Goal: Information Seeking & Learning: Learn about a topic

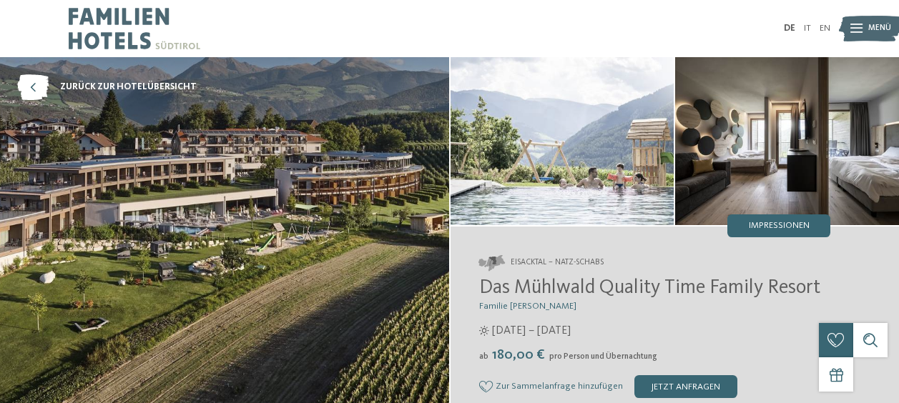
select select "*"
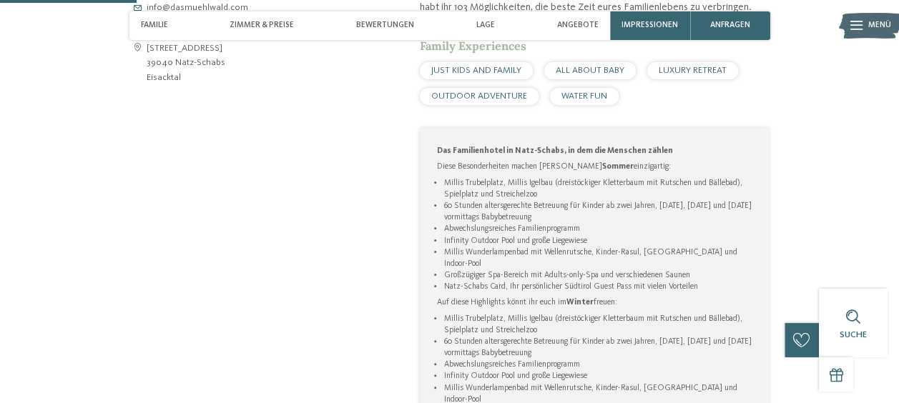
scroll to position [644, 0]
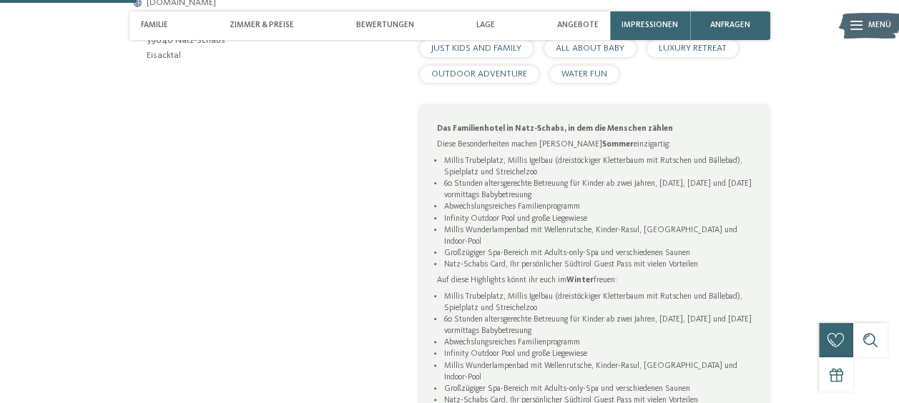
click at [575, 45] on span "ALL ABOUT BABY" at bounding box center [590, 48] width 69 height 9
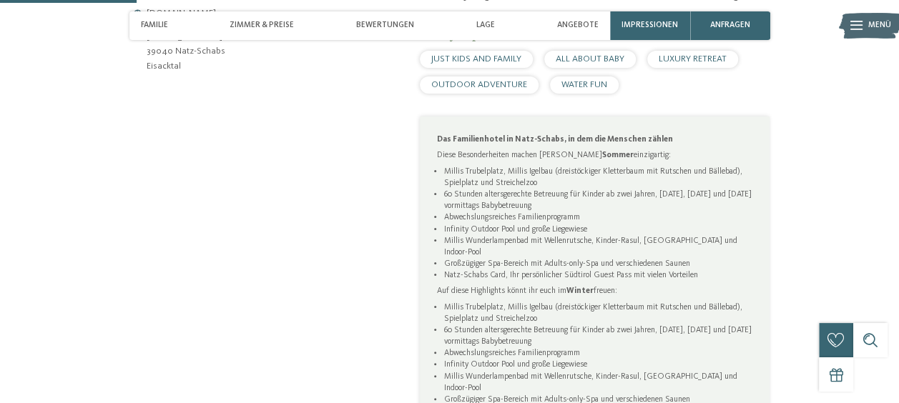
scroll to position [501, 0]
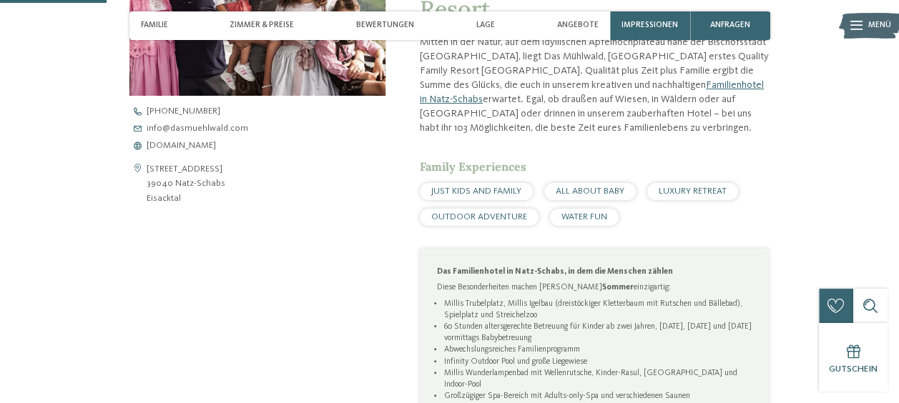
drag, startPoint x: 562, startPoint y: 190, endPoint x: 569, endPoint y: 194, distance: 8.3
click at [561, 190] on span "ALL ABOUT BABY" at bounding box center [590, 191] width 69 height 9
click at [593, 196] on div "ALL ABOUT BABY" at bounding box center [590, 191] width 92 height 17
click at [604, 190] on span "ALL ABOUT BABY" at bounding box center [590, 191] width 69 height 9
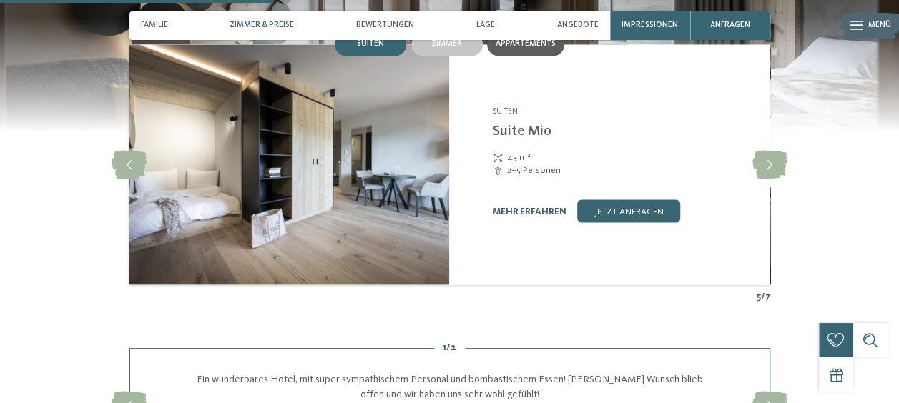
scroll to position [1287, 0]
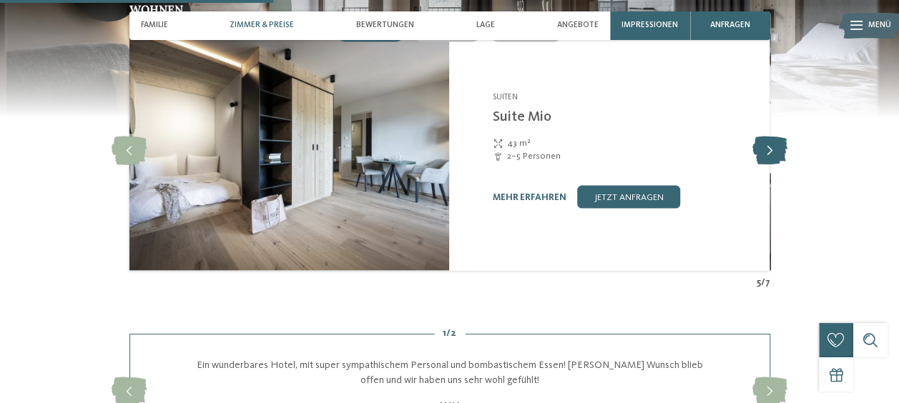
click at [761, 136] on icon at bounding box center [769, 150] width 35 height 29
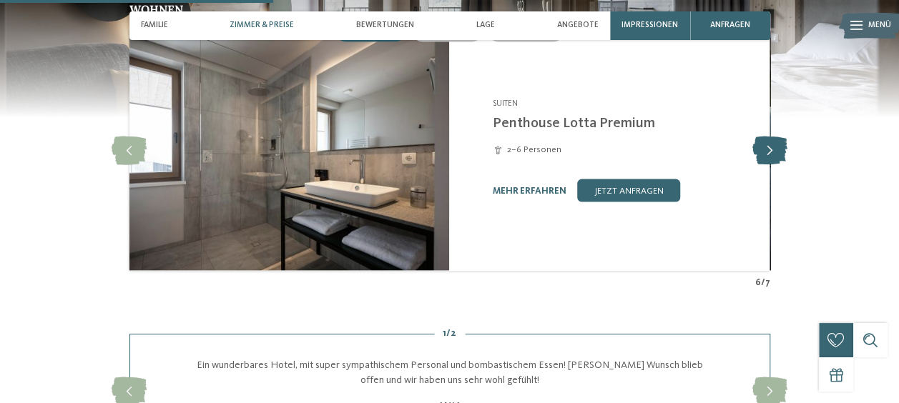
click at [761, 136] on icon at bounding box center [769, 150] width 35 height 29
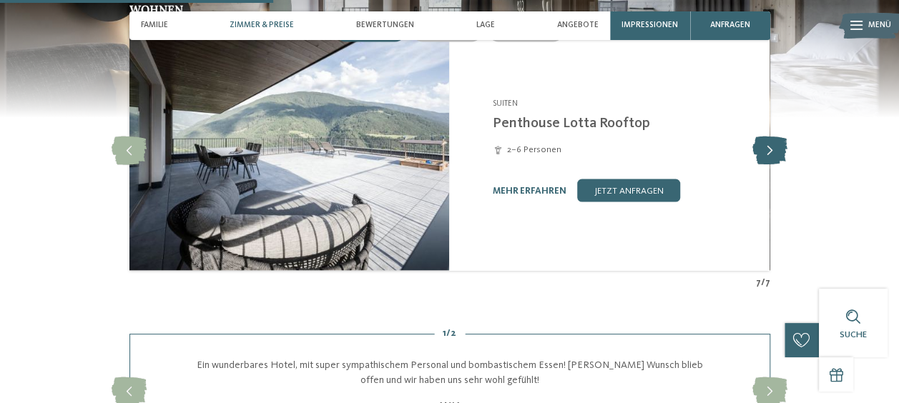
click at [761, 136] on icon at bounding box center [769, 150] width 35 height 29
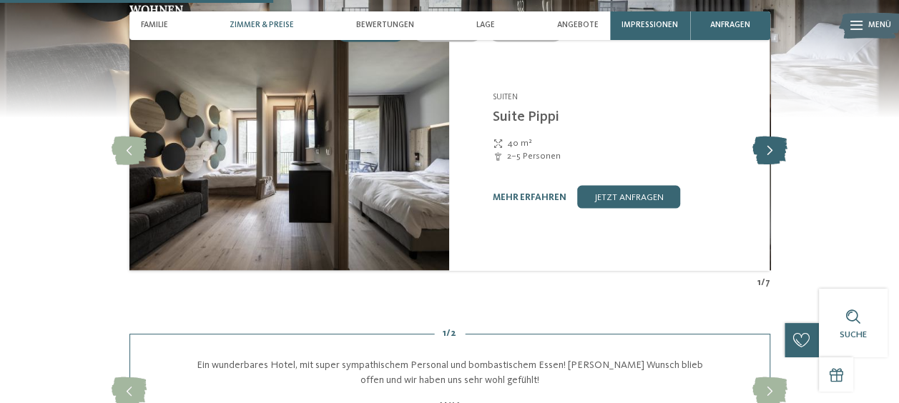
click at [761, 136] on icon at bounding box center [769, 150] width 35 height 29
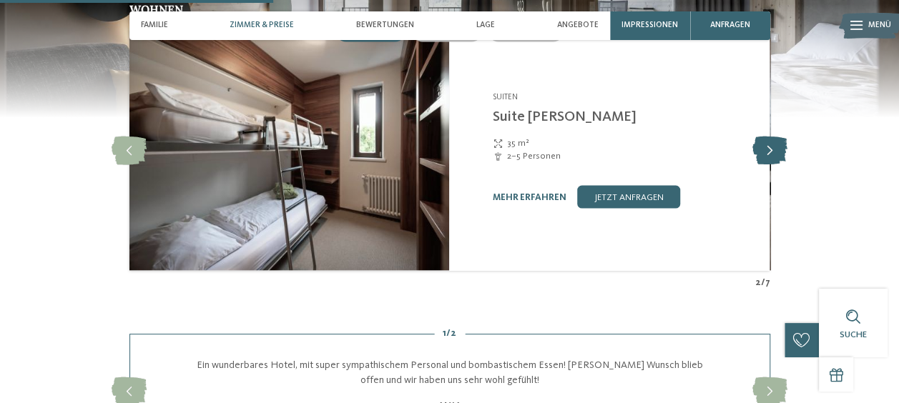
click at [761, 136] on icon at bounding box center [769, 150] width 35 height 29
